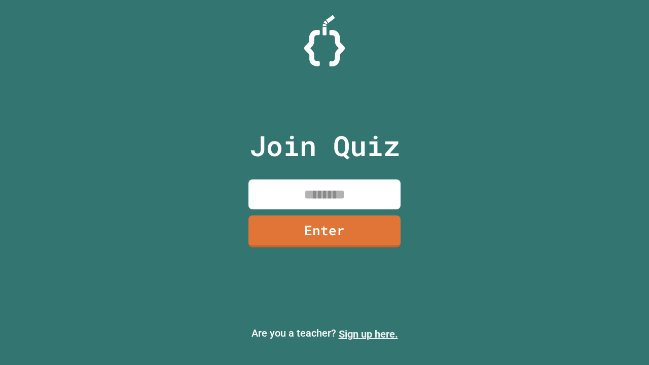
click at [368, 334] on link "Sign up here." at bounding box center [368, 334] width 59 height 12
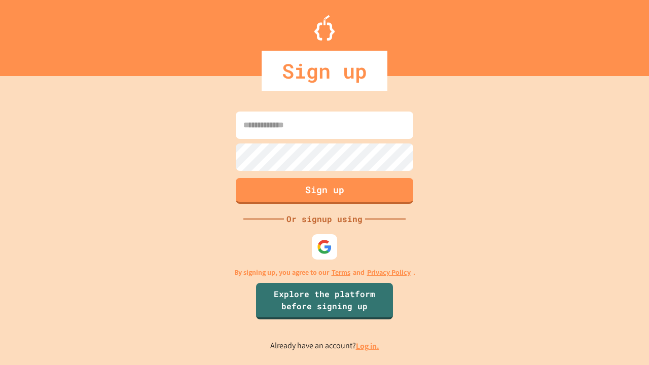
click at [368, 346] on link "Log in." at bounding box center [367, 346] width 23 height 11
